Goal: Find specific page/section: Find specific page/section

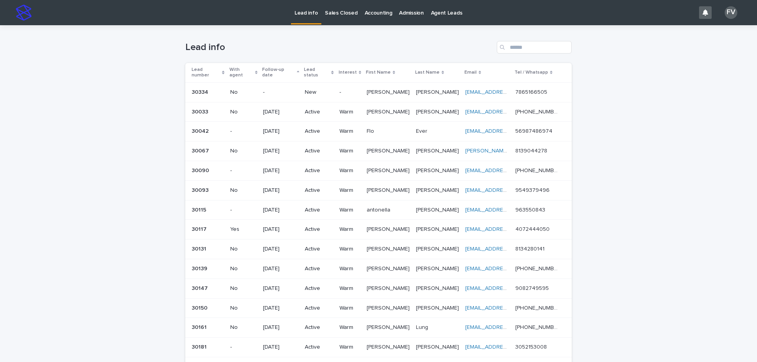
click at [335, 6] on p "Sales Closed" at bounding box center [341, 8] width 32 height 17
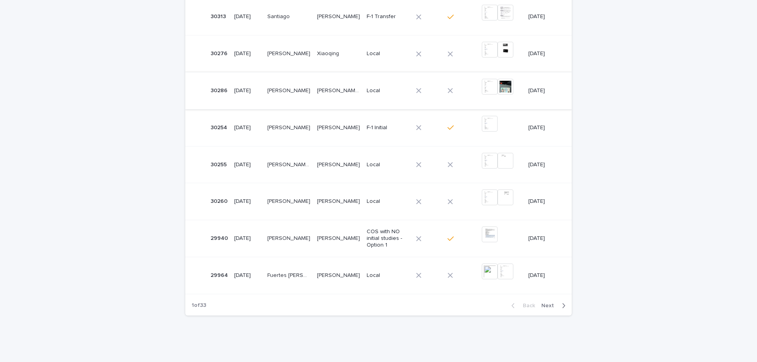
scroll to position [259, 0]
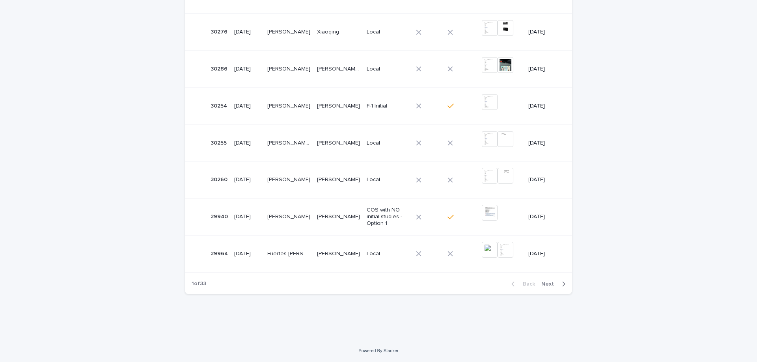
click at [550, 284] on span "Next" at bounding box center [549, 285] width 17 height 6
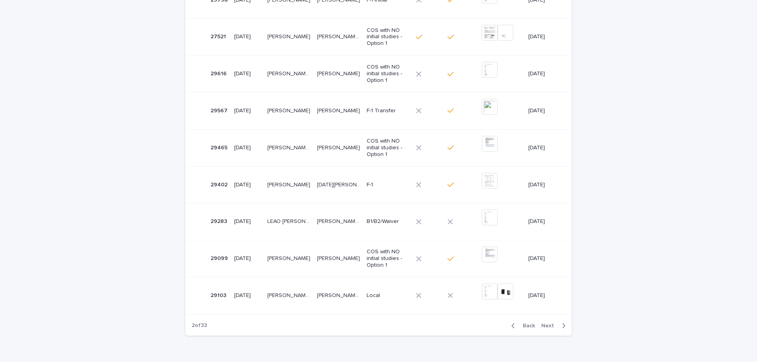
scroll to position [219, 0]
click at [548, 324] on span "Next" at bounding box center [549, 324] width 17 height 6
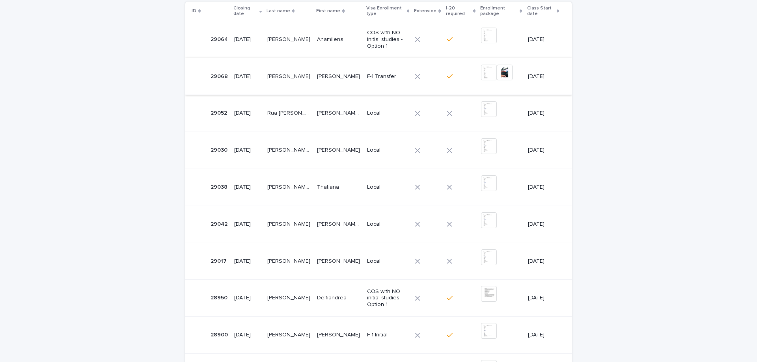
scroll to position [101, 0]
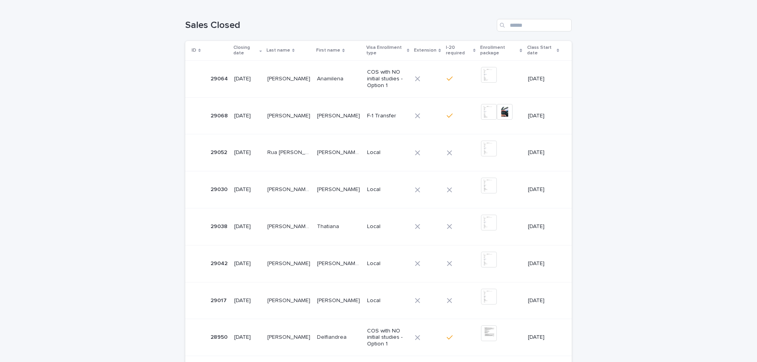
click at [300, 265] on p at bounding box center [288, 264] width 43 height 7
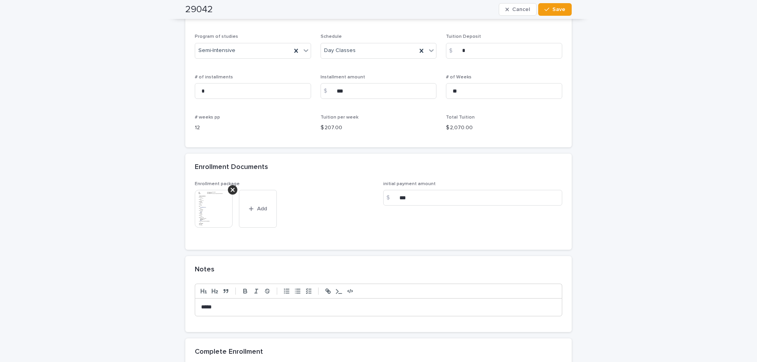
scroll to position [591, 0]
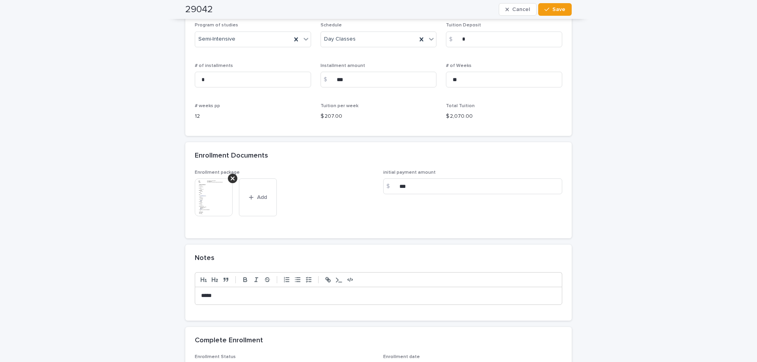
click at [200, 196] on img at bounding box center [214, 198] width 38 height 38
